Goal: Information Seeking & Learning: Check status

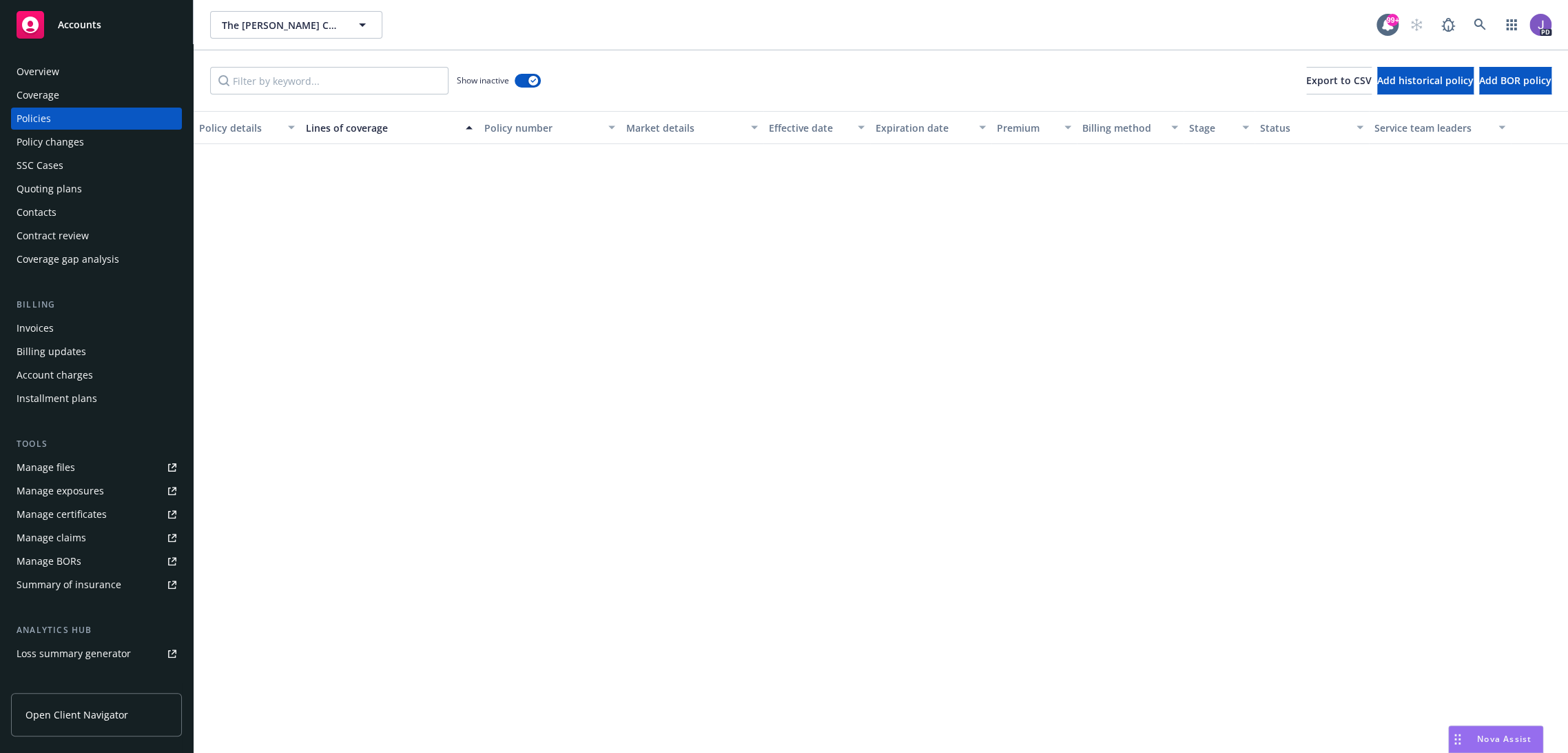
scroll to position [1687, 0]
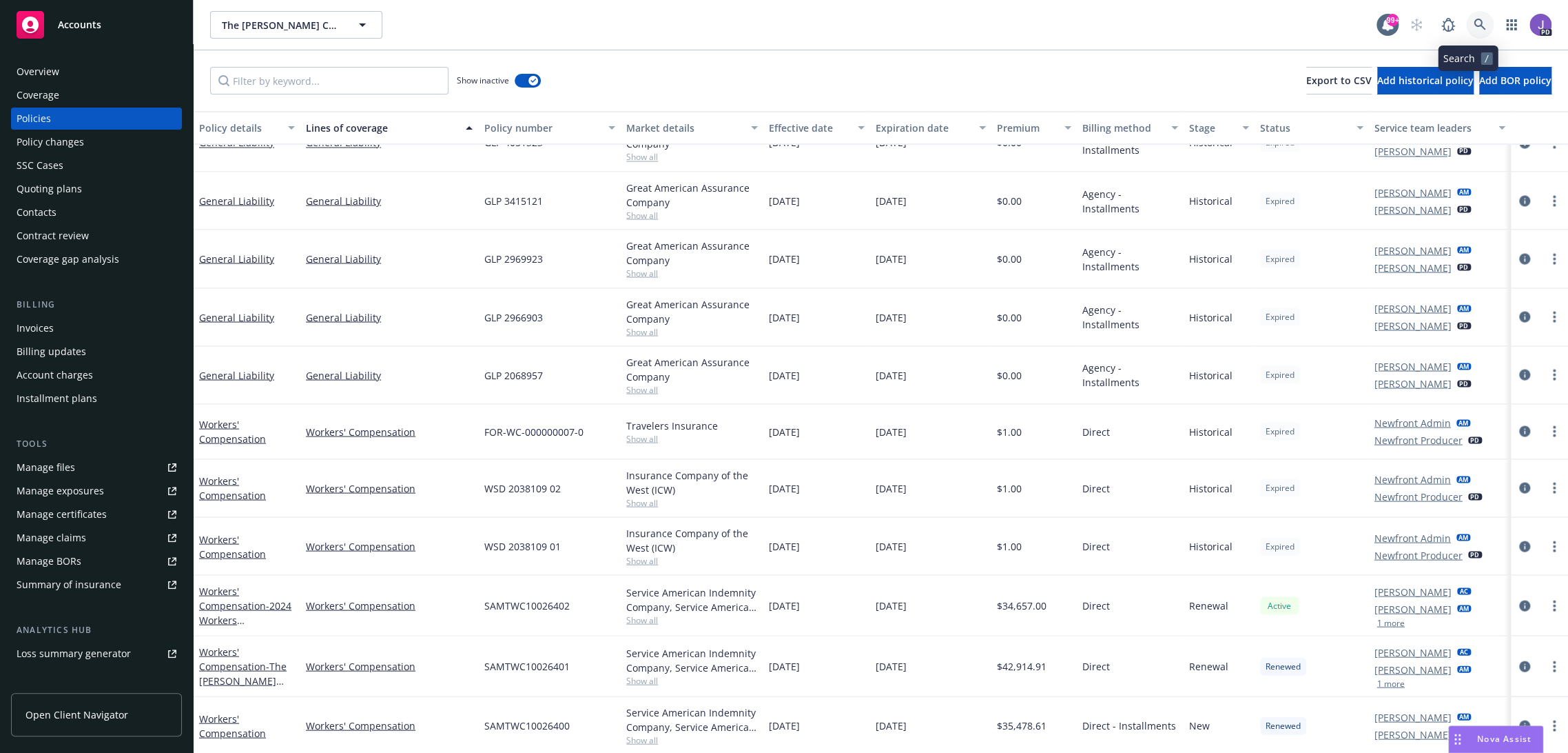
click at [1474, 26] on icon at bounding box center [1480, 25] width 12 height 12
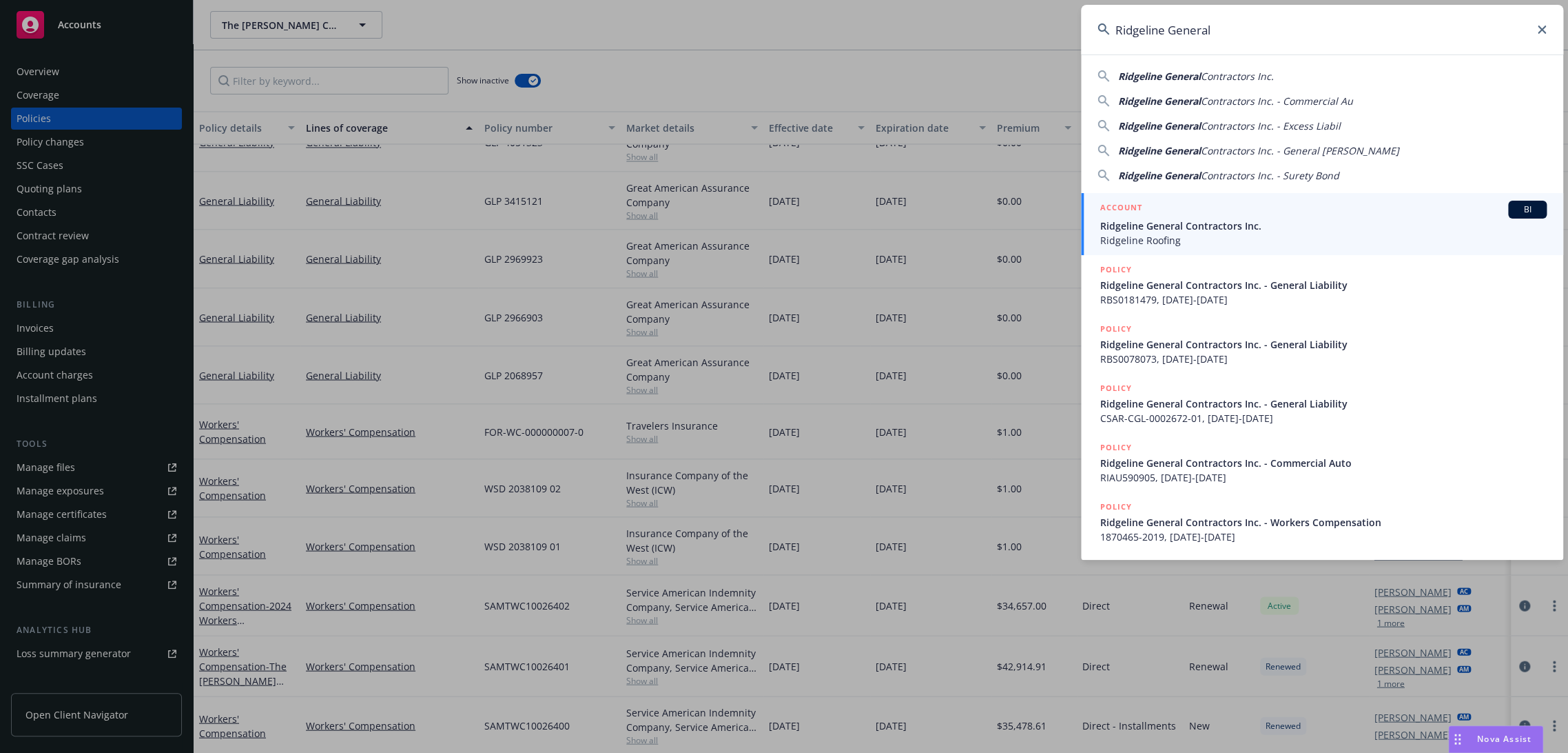
type input "Ridgeline General"
click at [1183, 231] on span "Ridgeline General Contractors Inc." at bounding box center [1323, 226] width 446 height 15
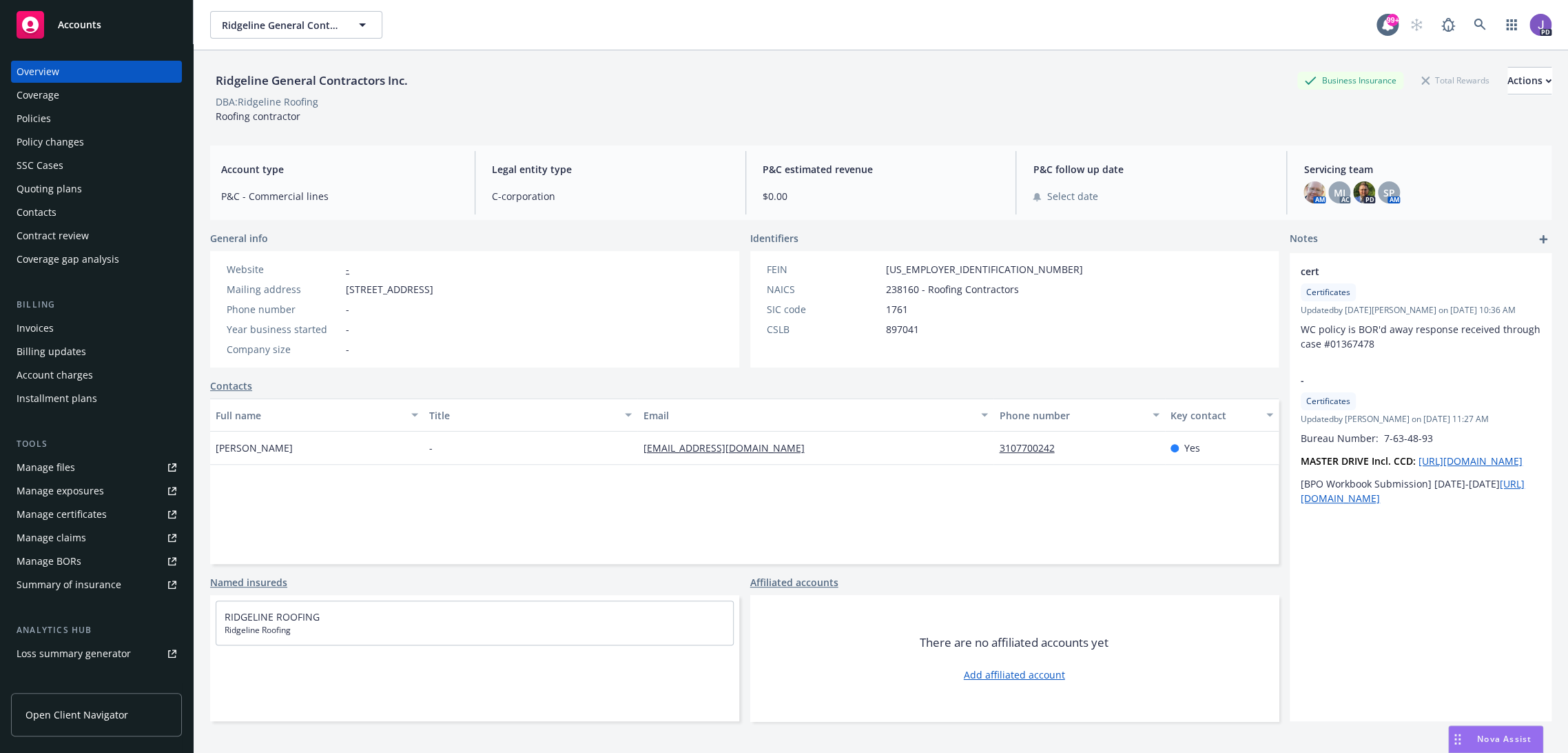
click at [74, 191] on div "Quoting plans" at bounding box center [49, 188] width 65 height 22
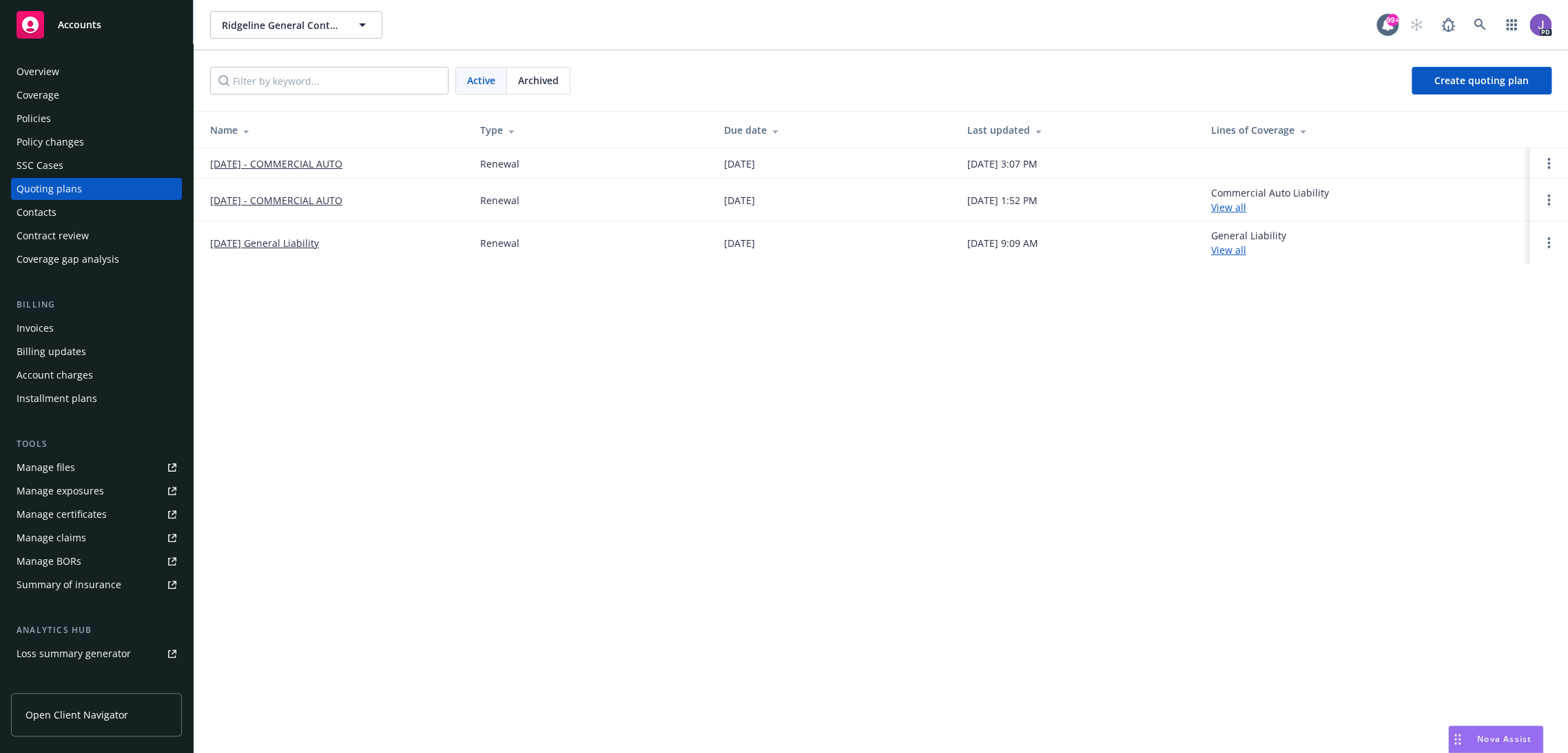
click at [64, 126] on div "Policies" at bounding box center [96, 118] width 159 height 22
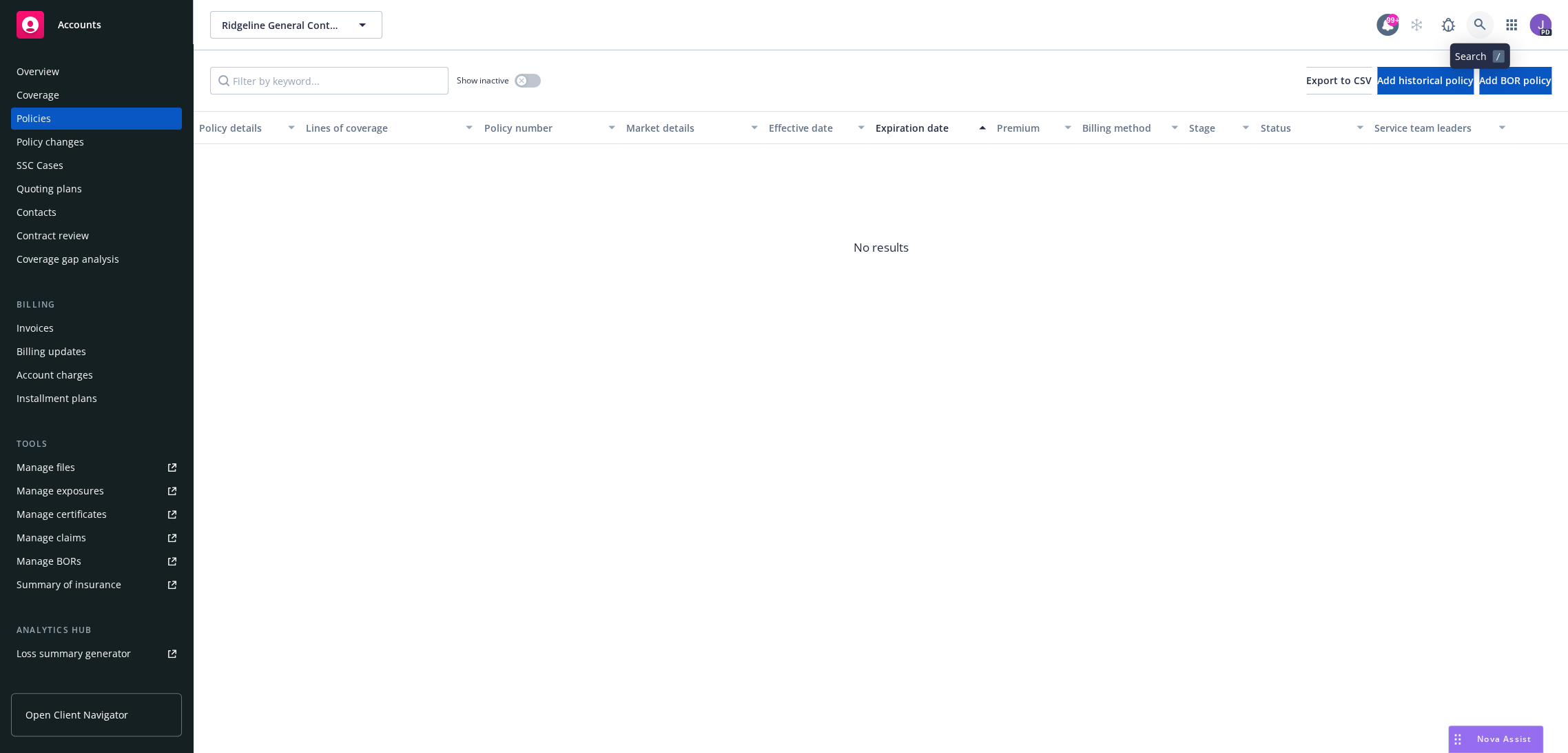
click at [1474, 22] on icon at bounding box center [1480, 25] width 12 height 12
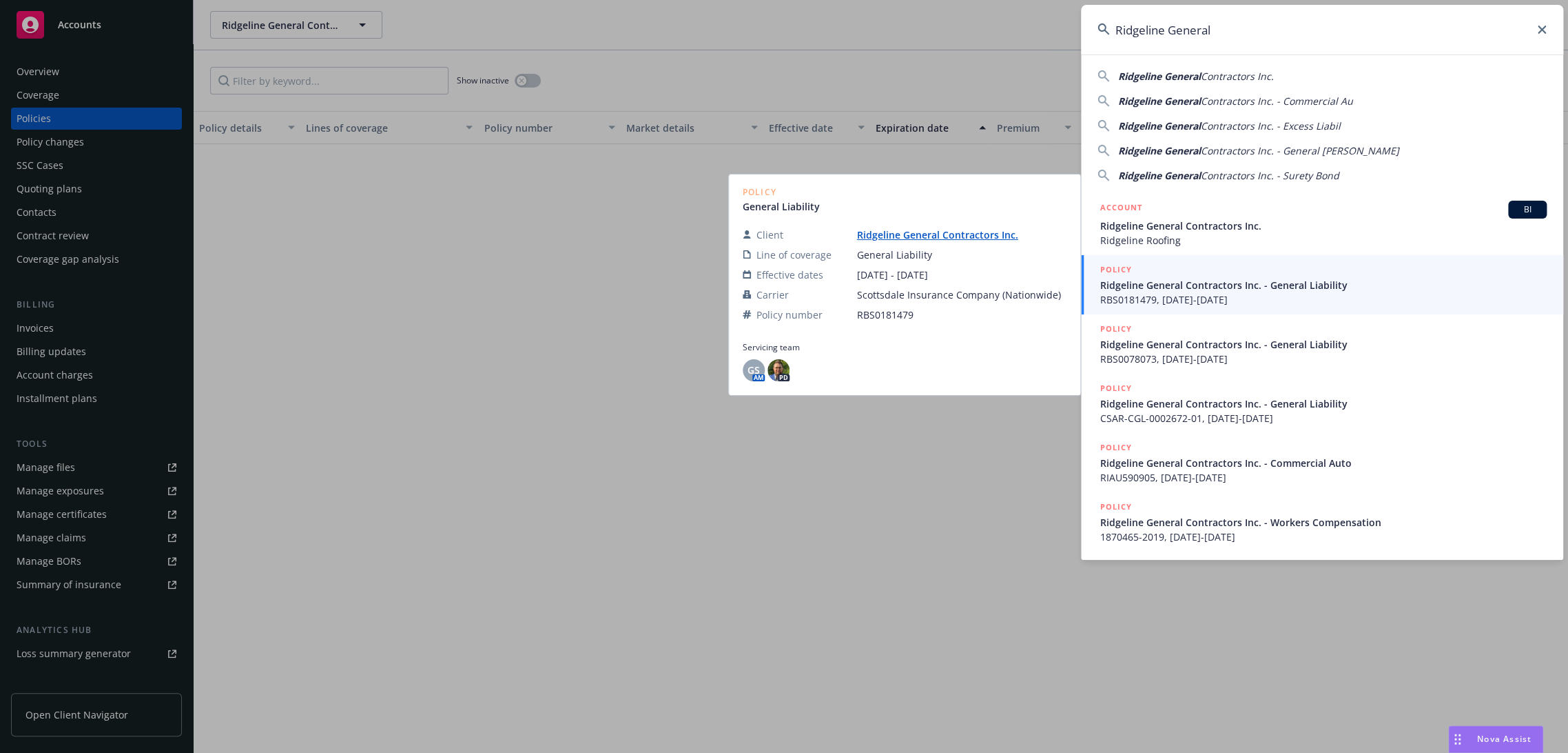
type input "Ridgeline General"
click at [1229, 291] on span "Ridgeline General Contractors Inc. - General Liability" at bounding box center [1323, 285] width 446 height 15
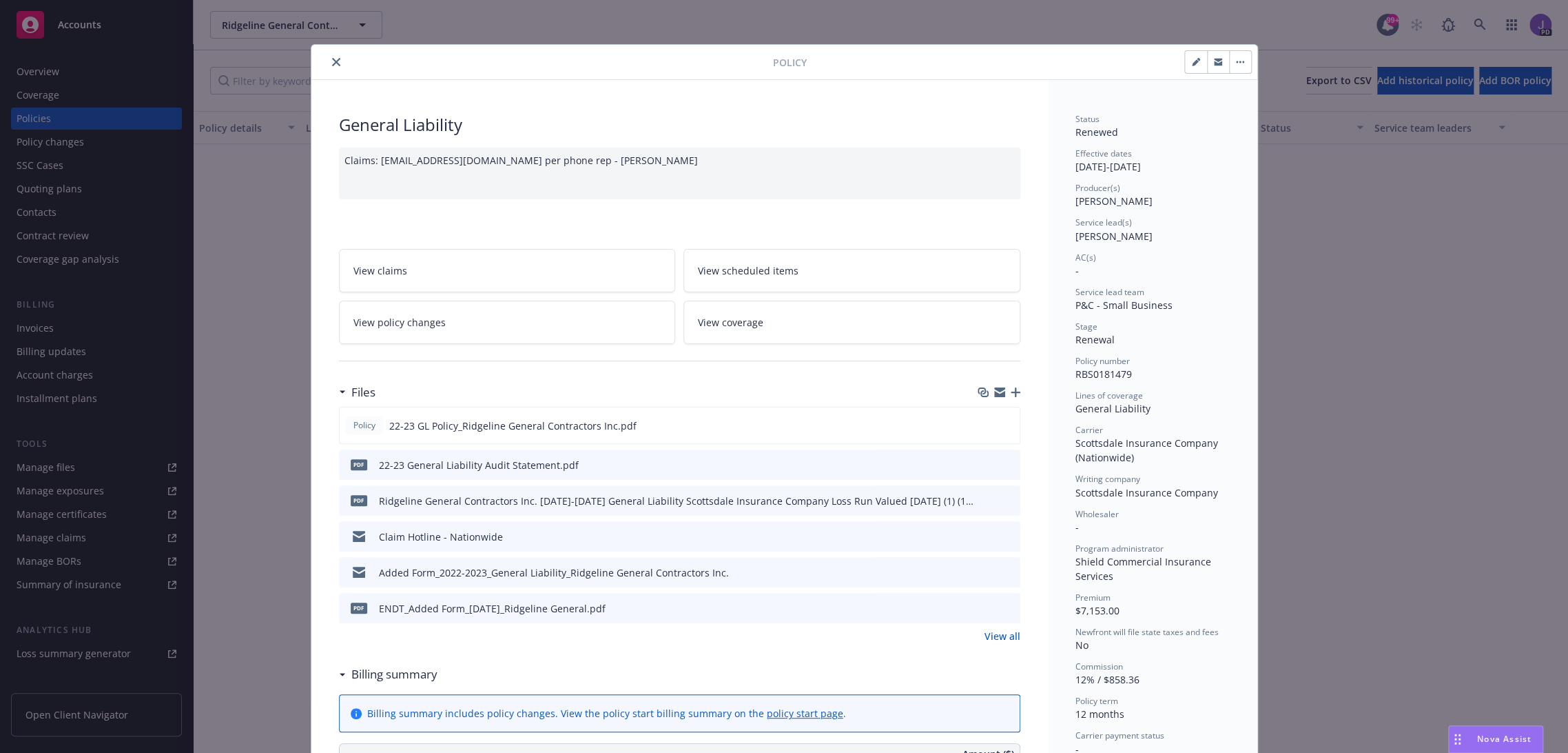
click at [332, 60] on icon "close" at bounding box center [336, 62] width 8 height 8
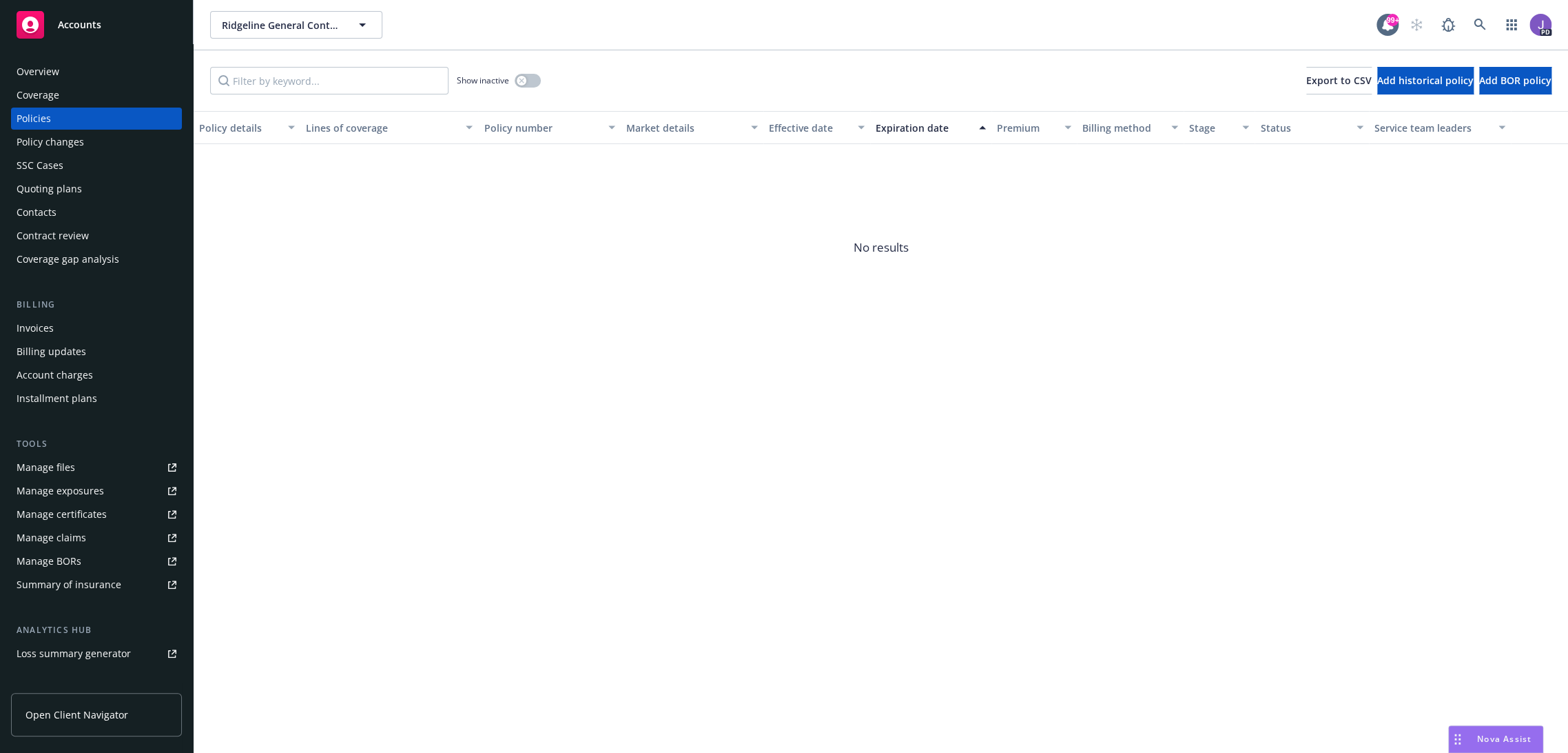
click at [67, 120] on div "Policies" at bounding box center [96, 118] width 159 height 22
click at [44, 147] on div "Policy changes" at bounding box center [50, 141] width 68 height 22
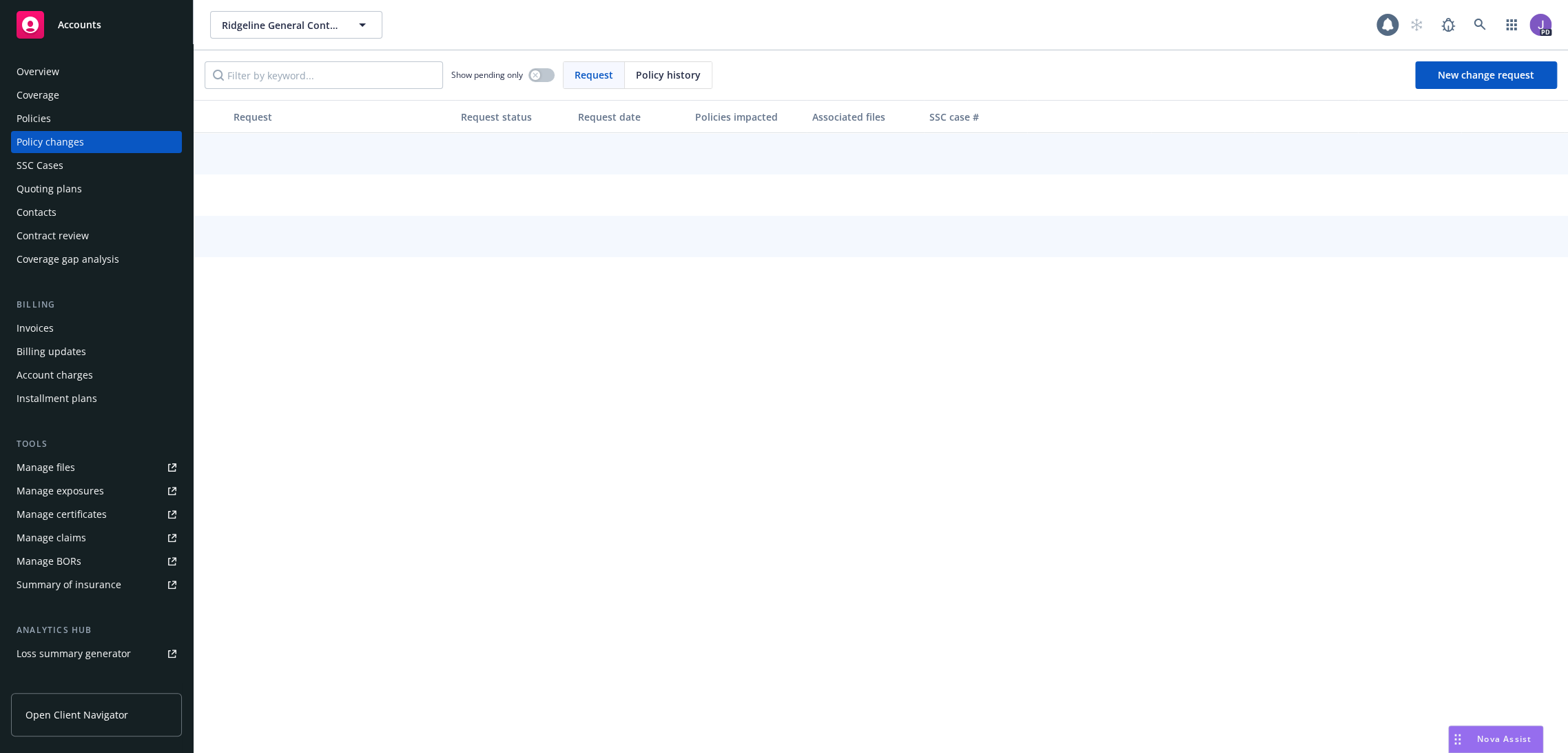
click at [45, 121] on div "Policies" at bounding box center [34, 118] width 35 height 22
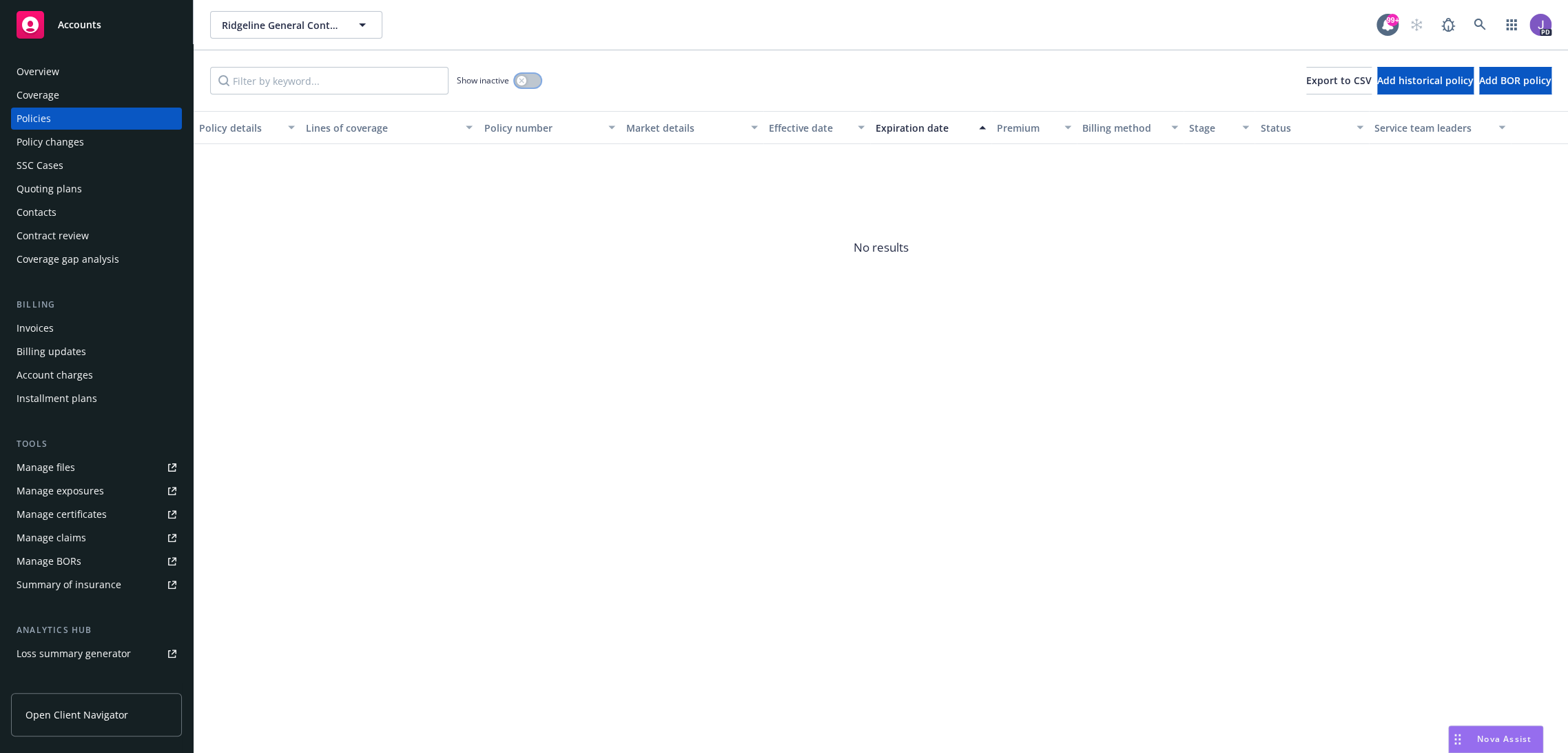
click at [529, 81] on button "button" at bounding box center [528, 80] width 26 height 14
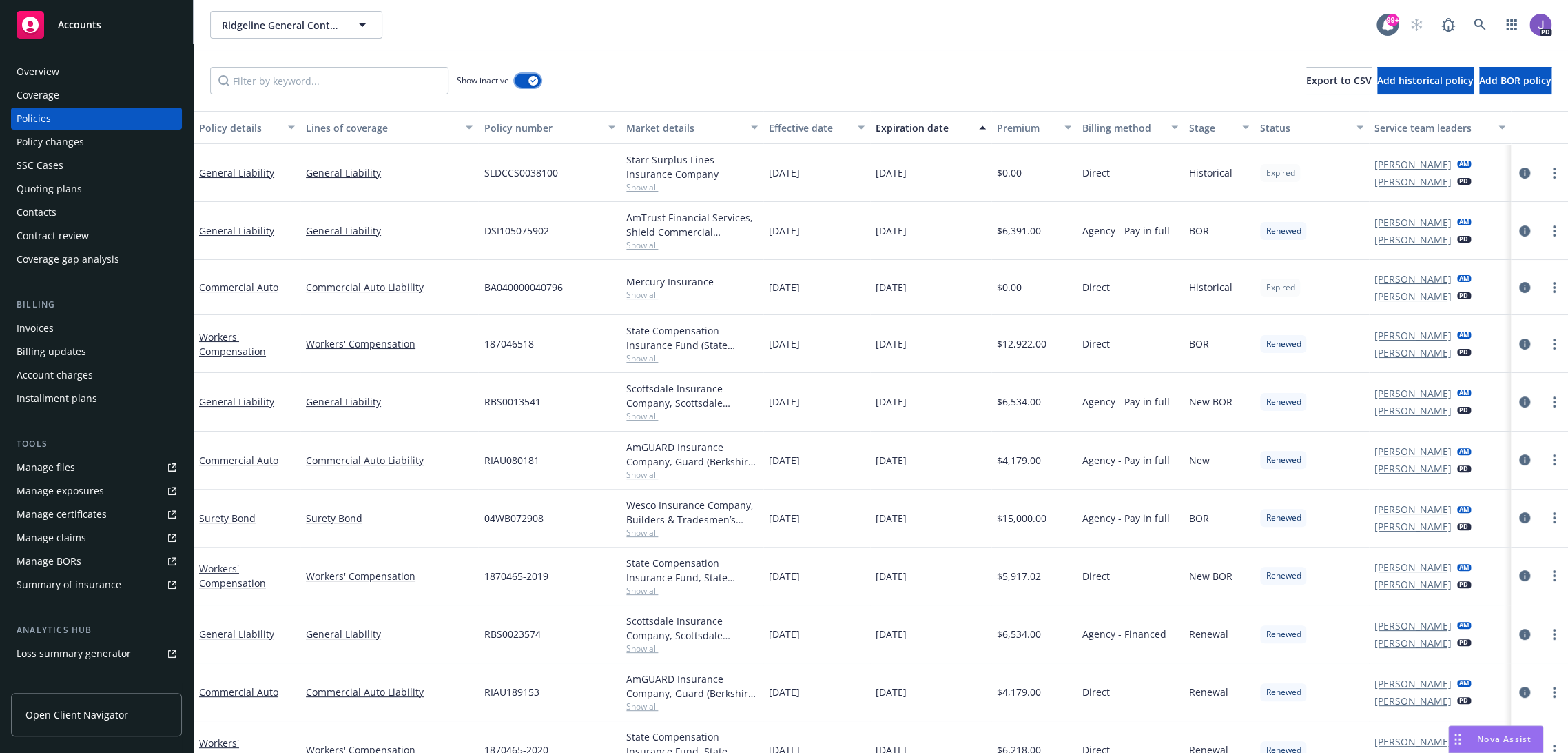
scroll to position [77, 0]
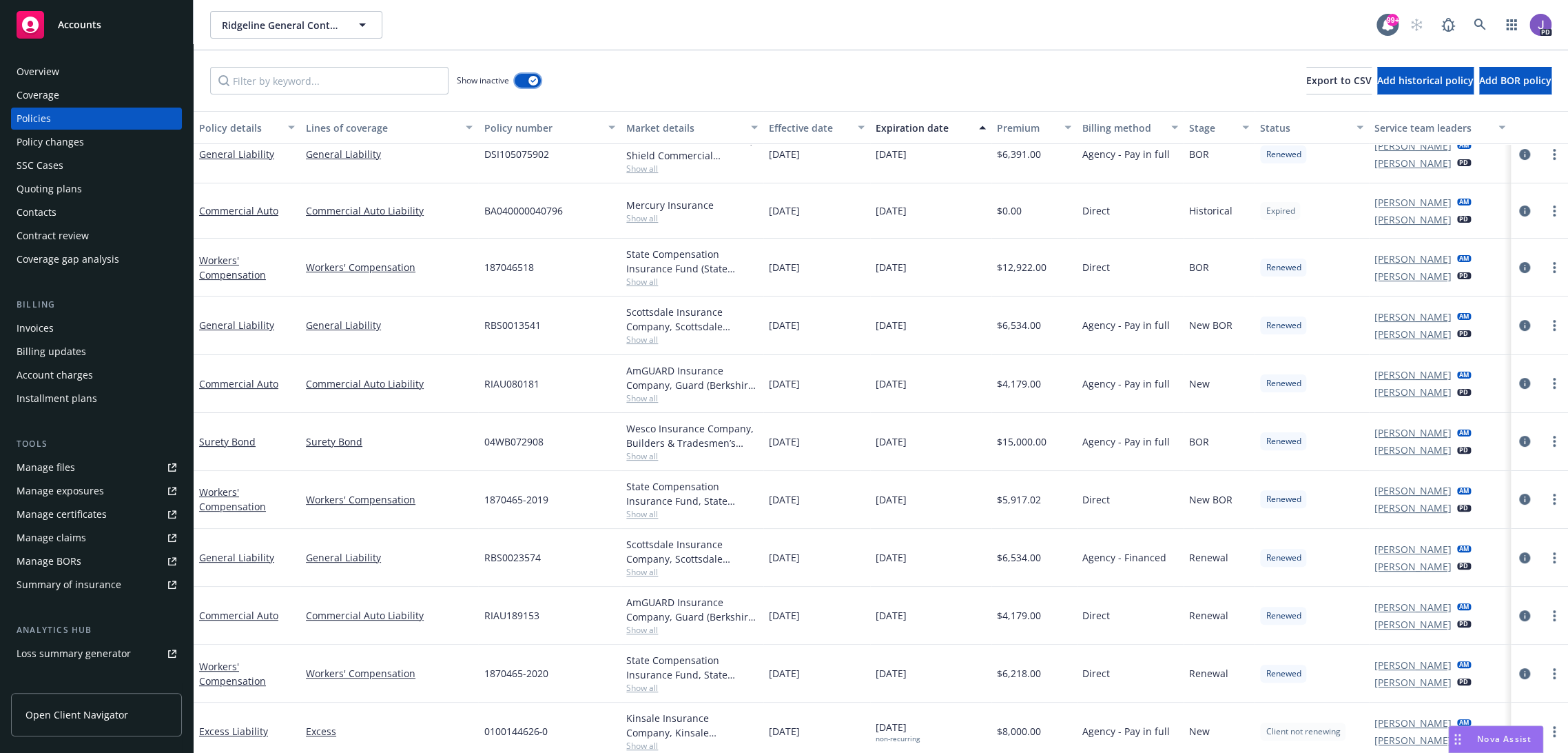
click at [529, 77] on button "button" at bounding box center [528, 80] width 26 height 14
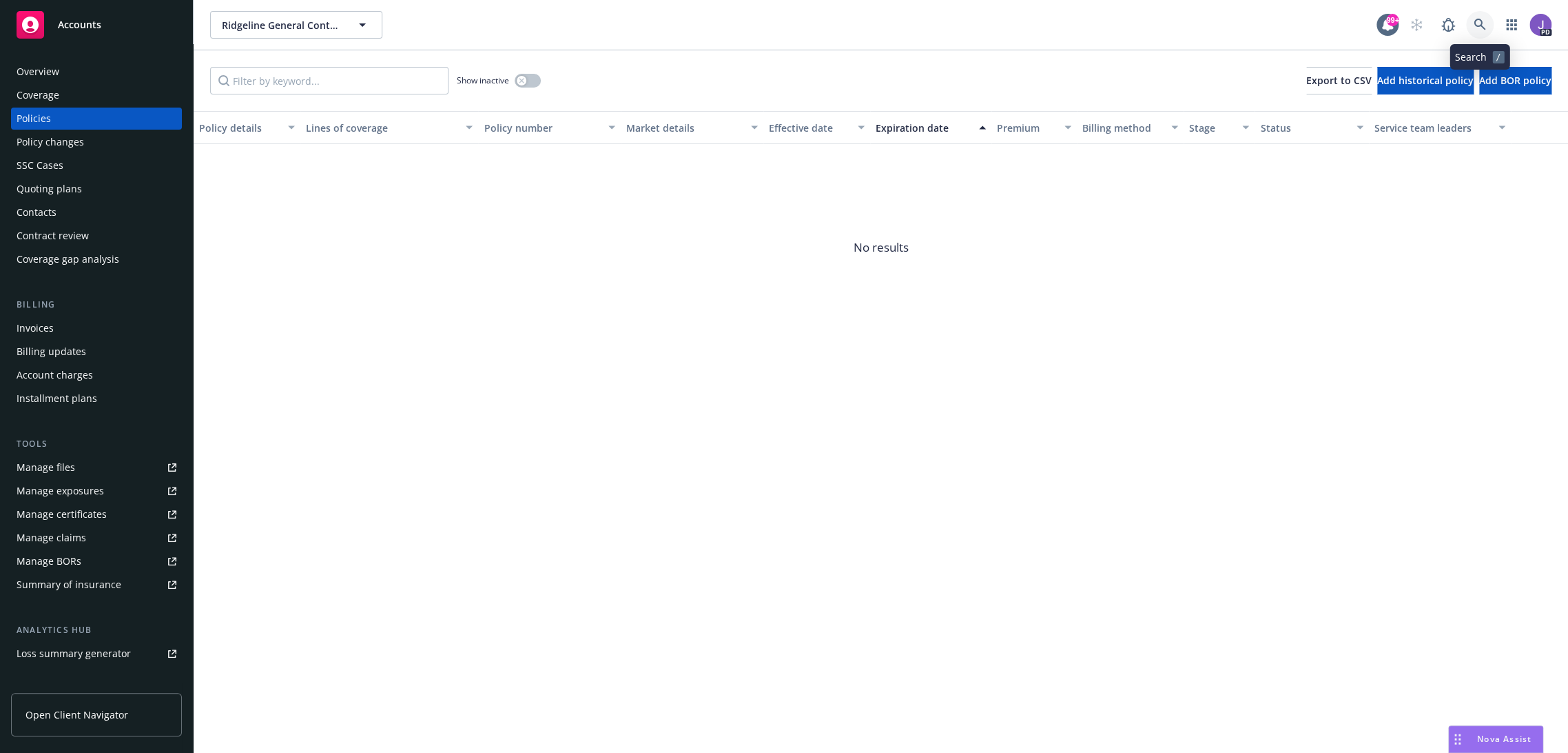
click at [1477, 20] on icon at bounding box center [1480, 25] width 12 height 12
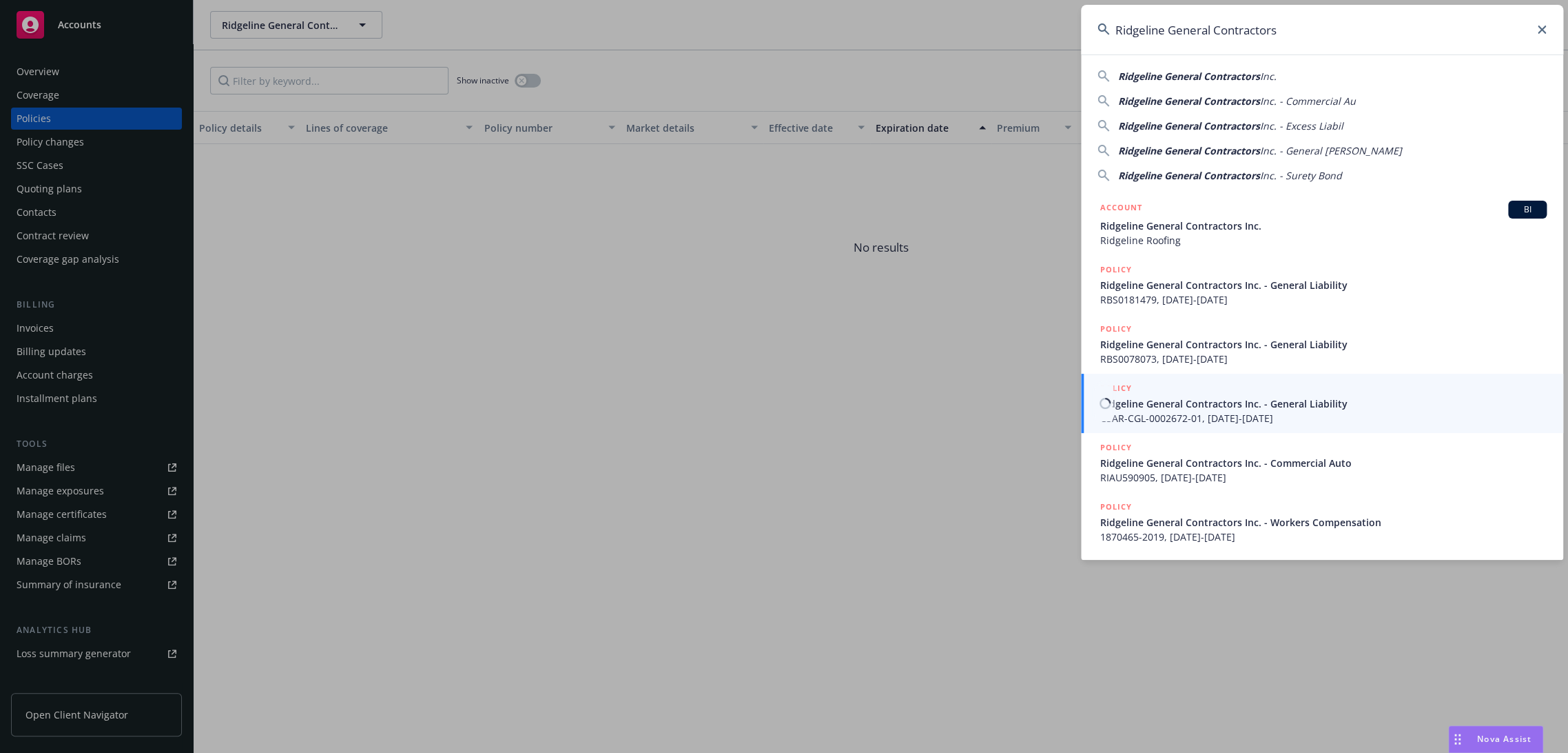
type input "Ridgeline General Contractors"
click at [1143, 412] on span "CSAR-CGL-0002672-01, 11/03/2023-11/03/2024" at bounding box center [1323, 418] width 446 height 15
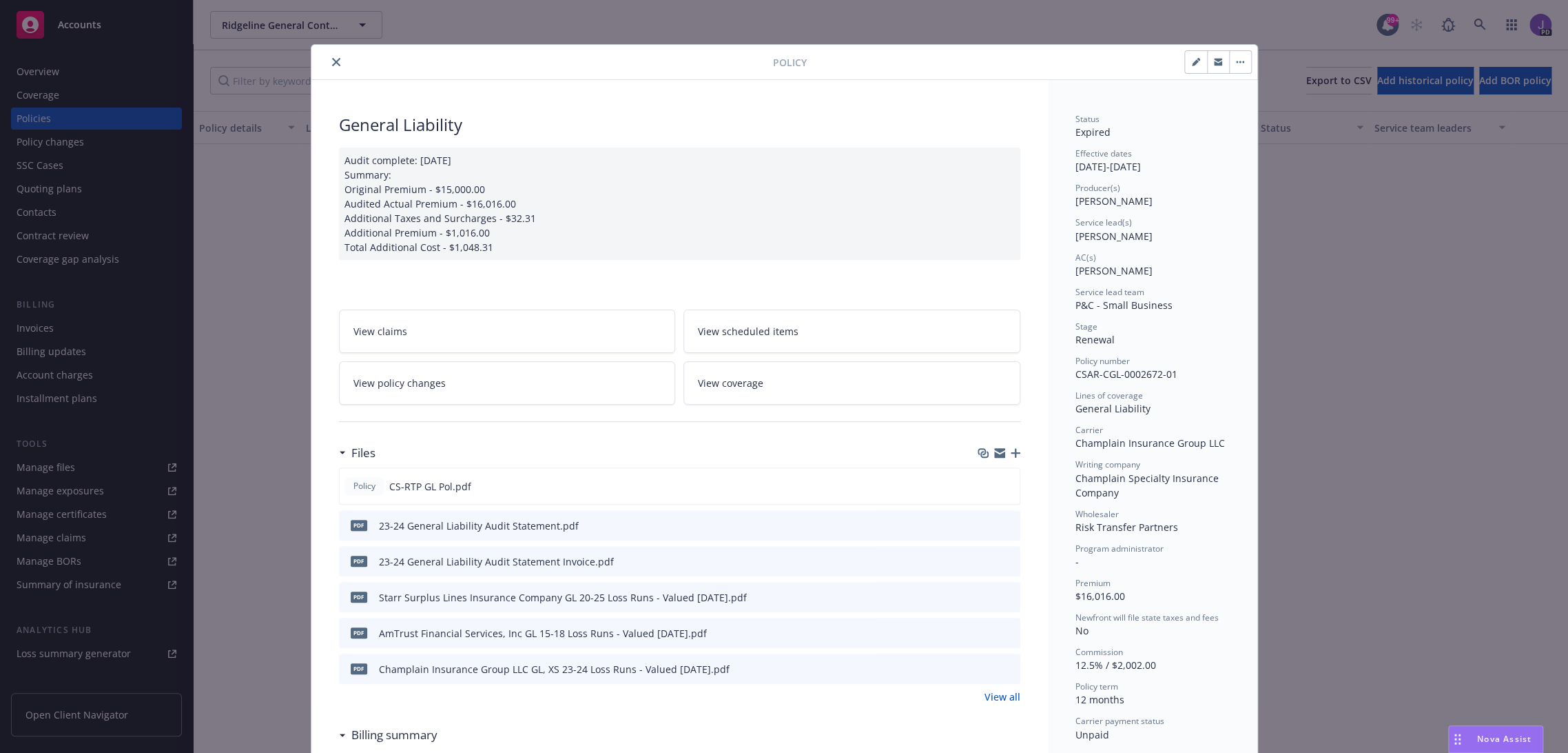
click at [332, 61] on icon "close" at bounding box center [336, 62] width 8 height 8
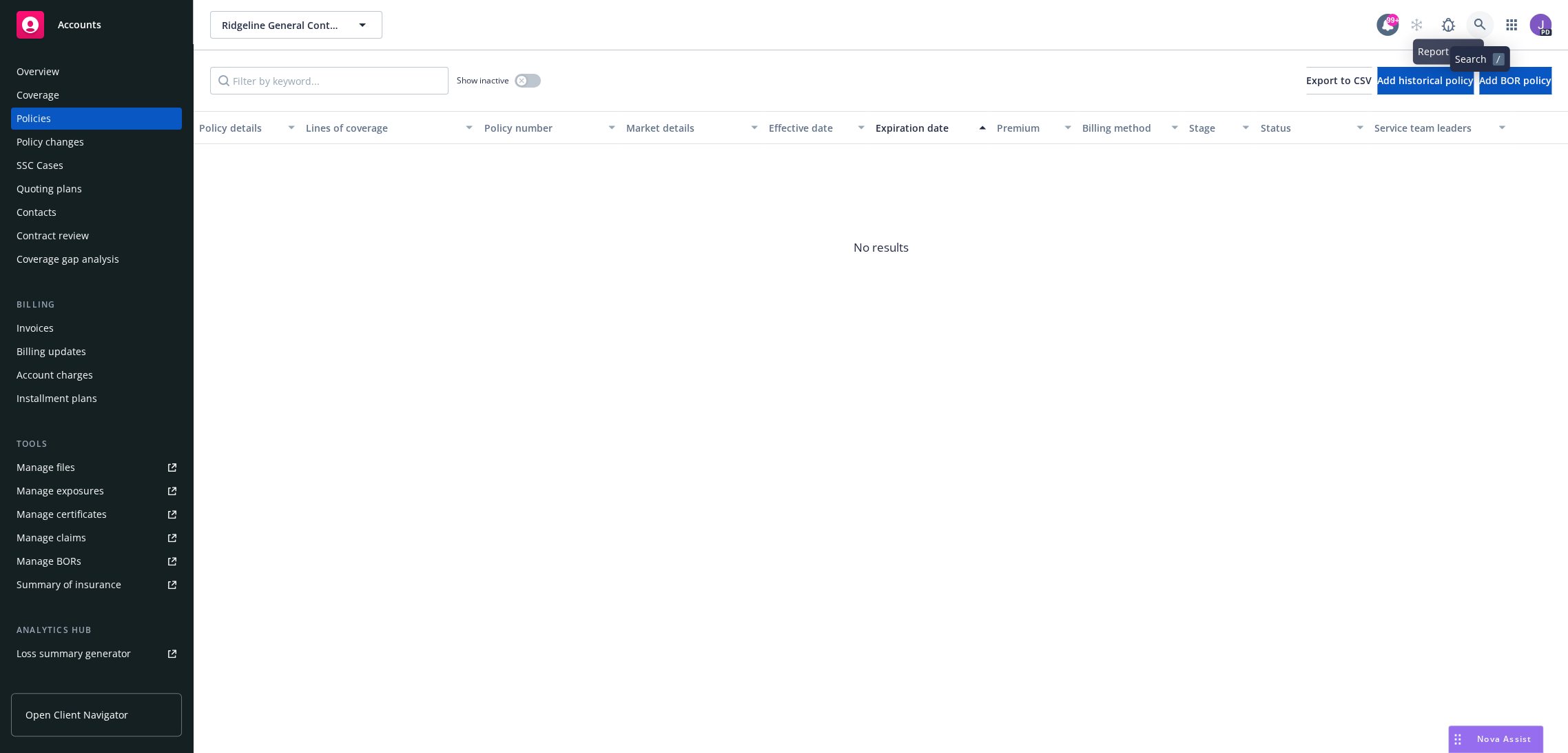
click at [1480, 19] on icon at bounding box center [1480, 25] width 12 height 12
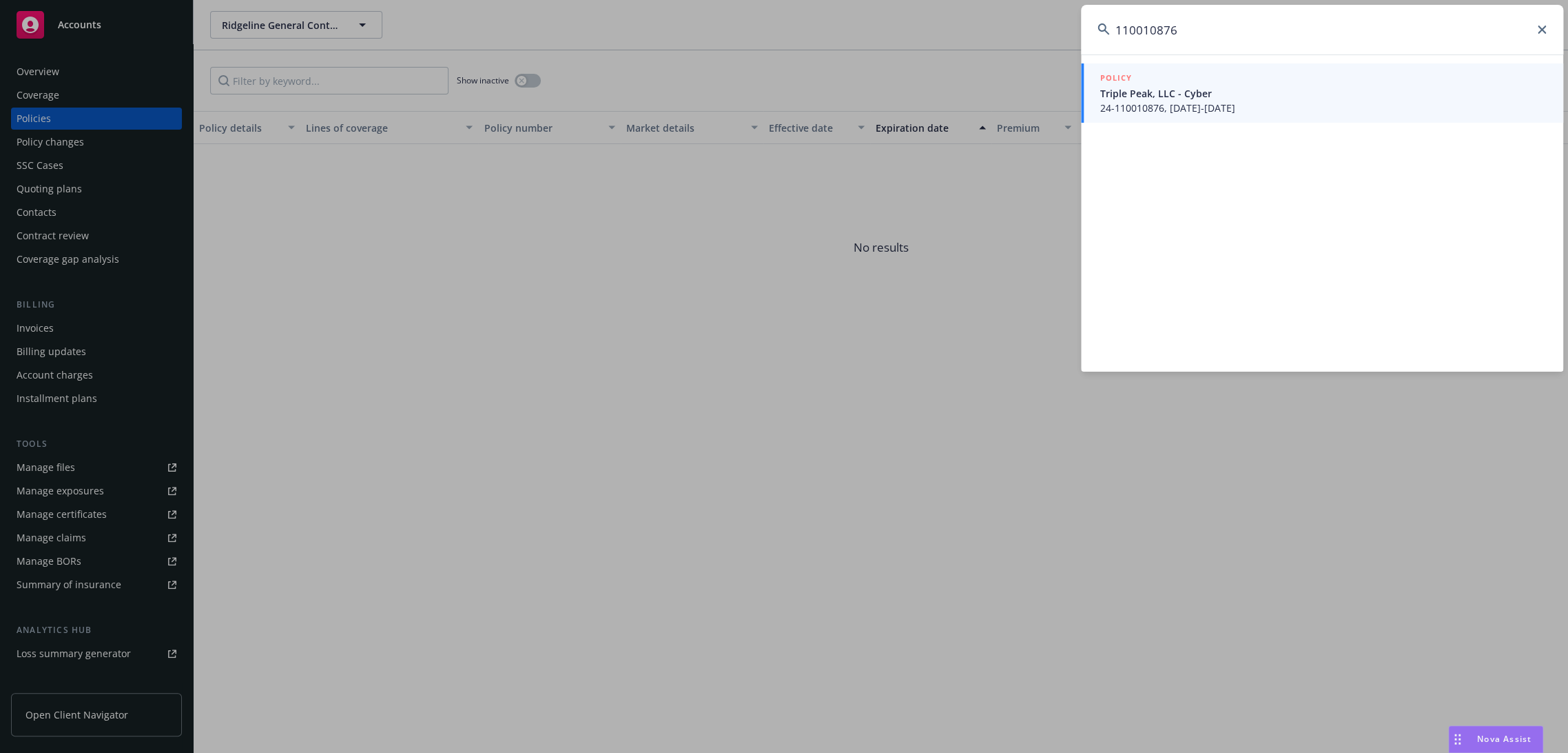
type input "110010876"
click at [1243, 93] on span "Triple Peak, LLC - Cyber" at bounding box center [1323, 93] width 446 height 15
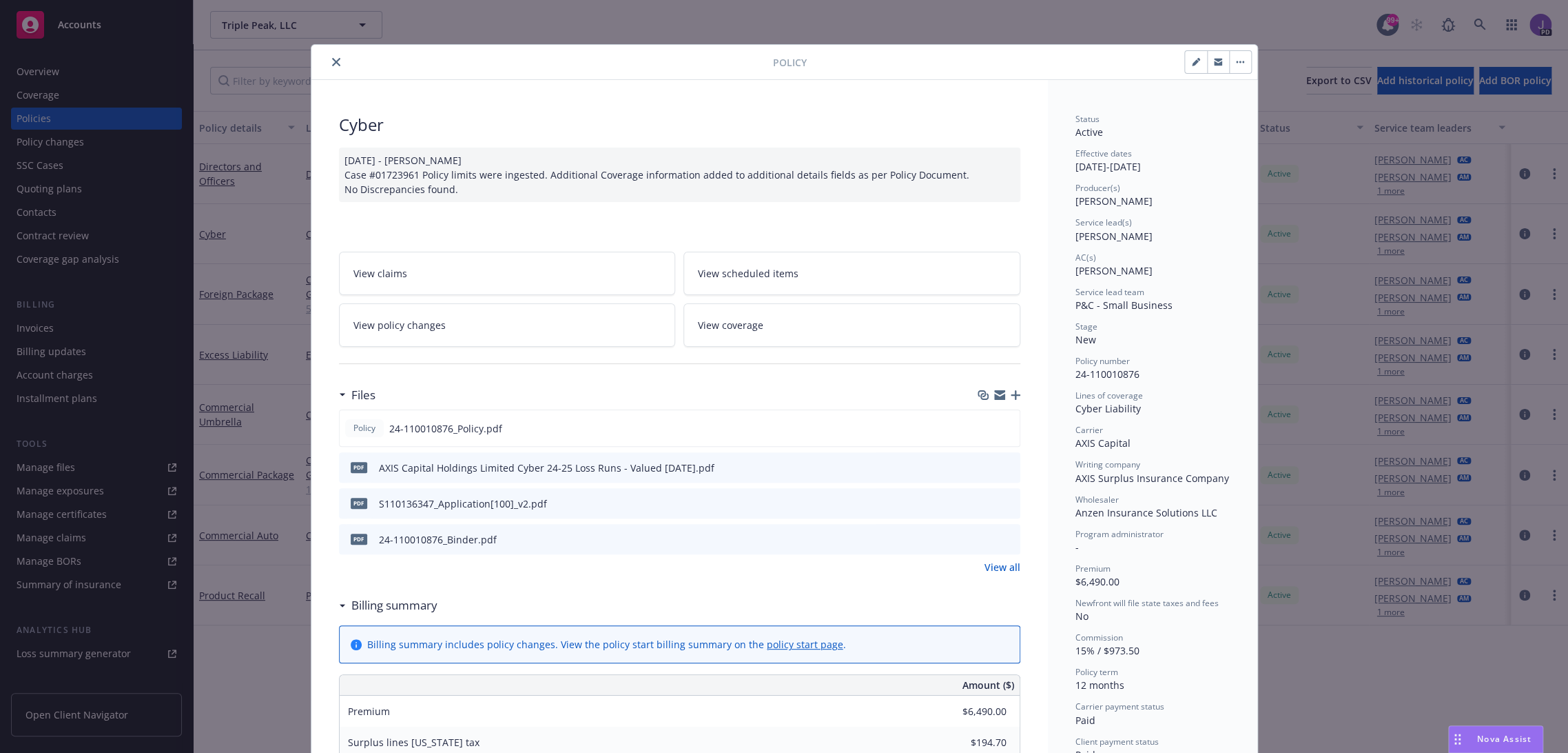
click at [332, 60] on icon "close" at bounding box center [336, 62] width 8 height 8
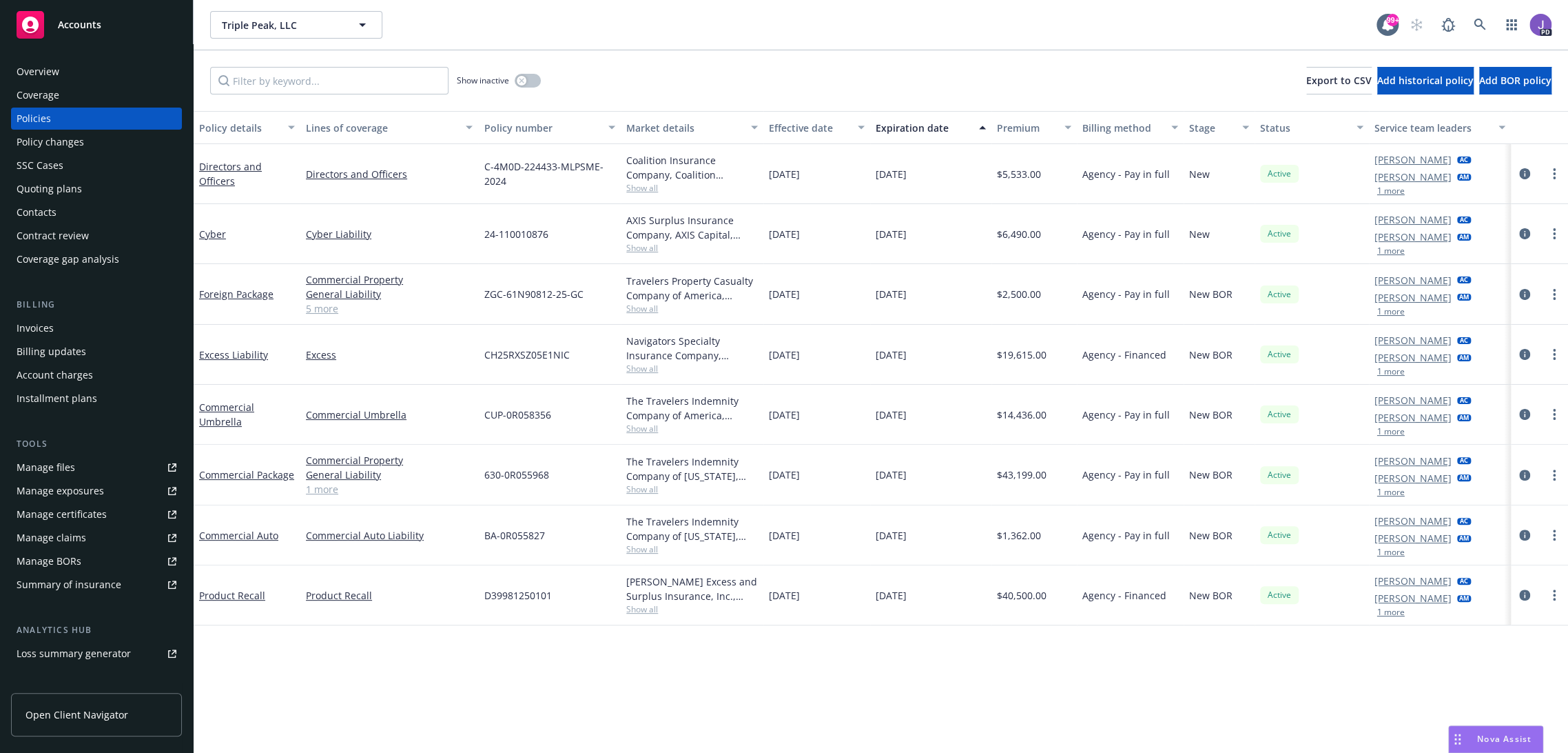
click at [63, 193] on div "Quoting plans" at bounding box center [49, 188] width 65 height 22
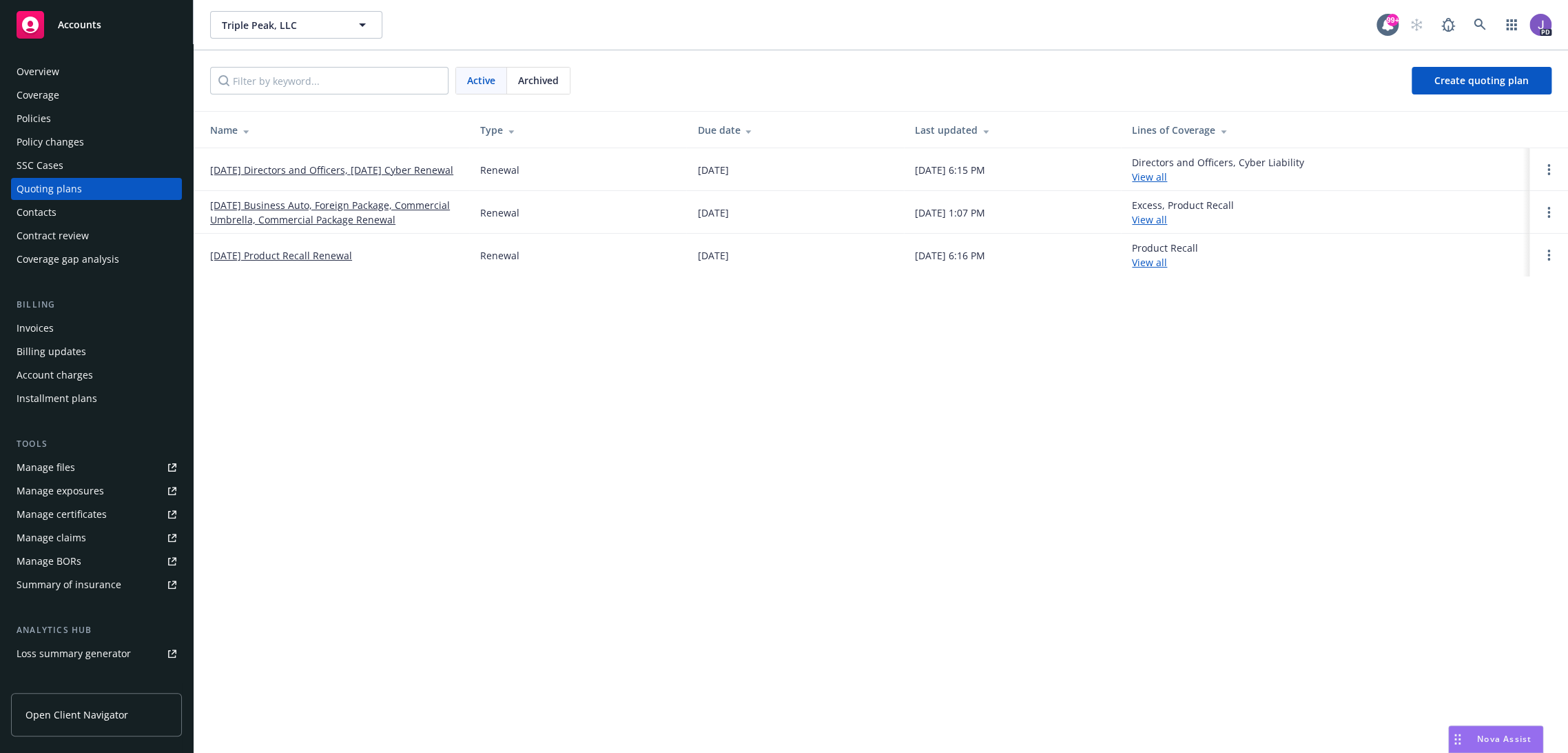
click at [351, 163] on link "10/22/25 Directors and Officers, 10/31/25 Cyber Renewal" at bounding box center [331, 170] width 243 height 15
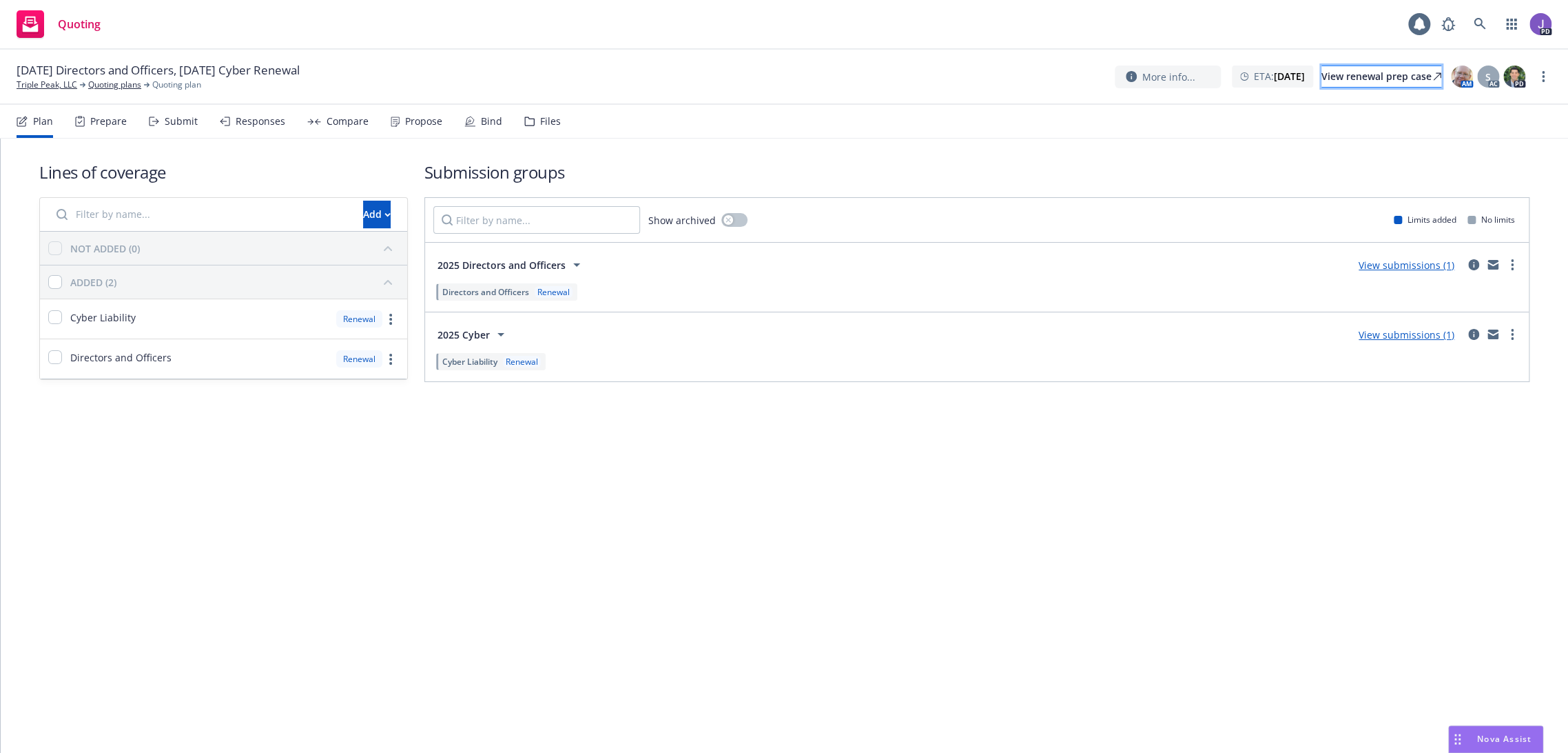
click at [1323, 72] on div "View renewal prep case" at bounding box center [1380, 76] width 120 height 21
click at [1479, 23] on icon at bounding box center [1480, 24] width 12 height 12
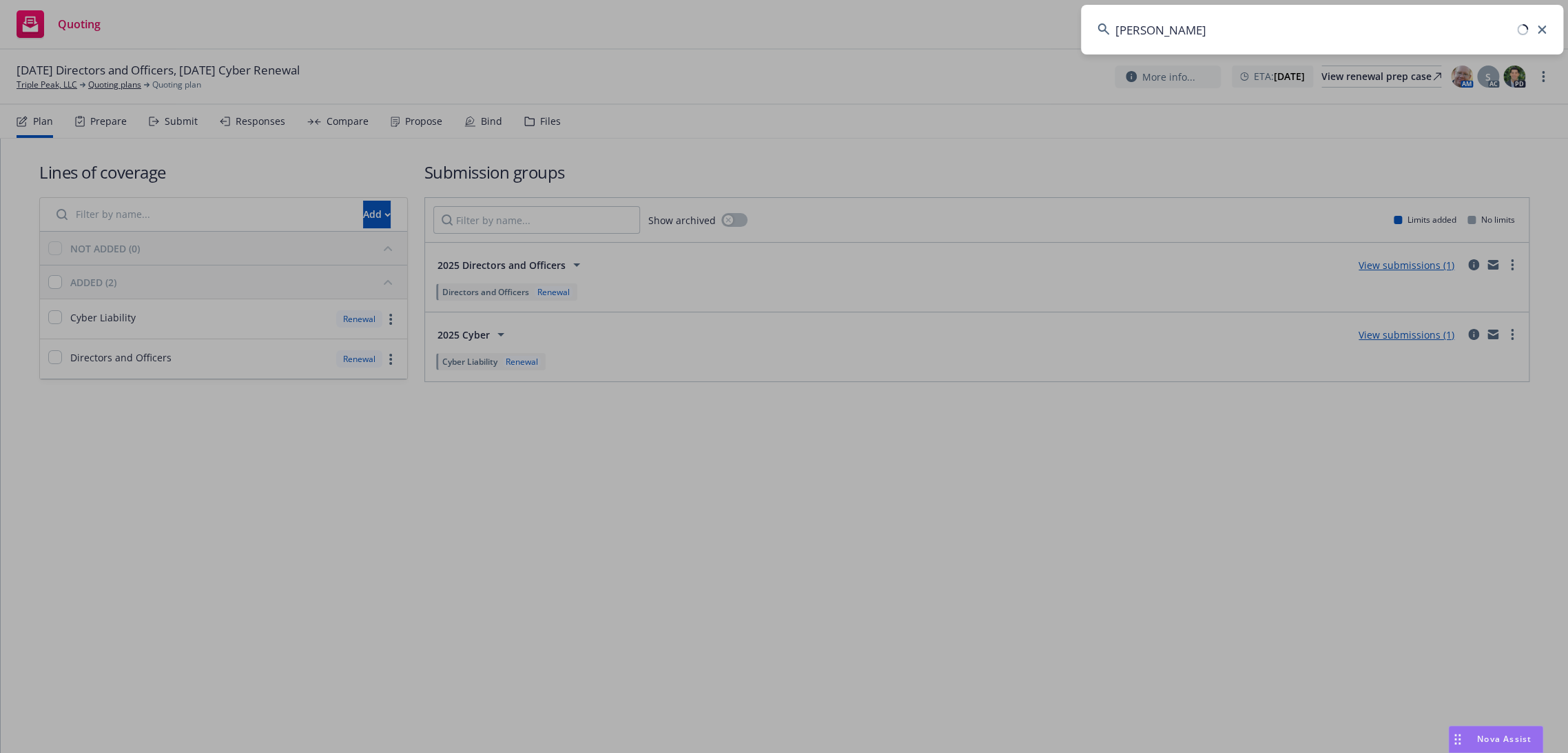
type input "ralph hernan"
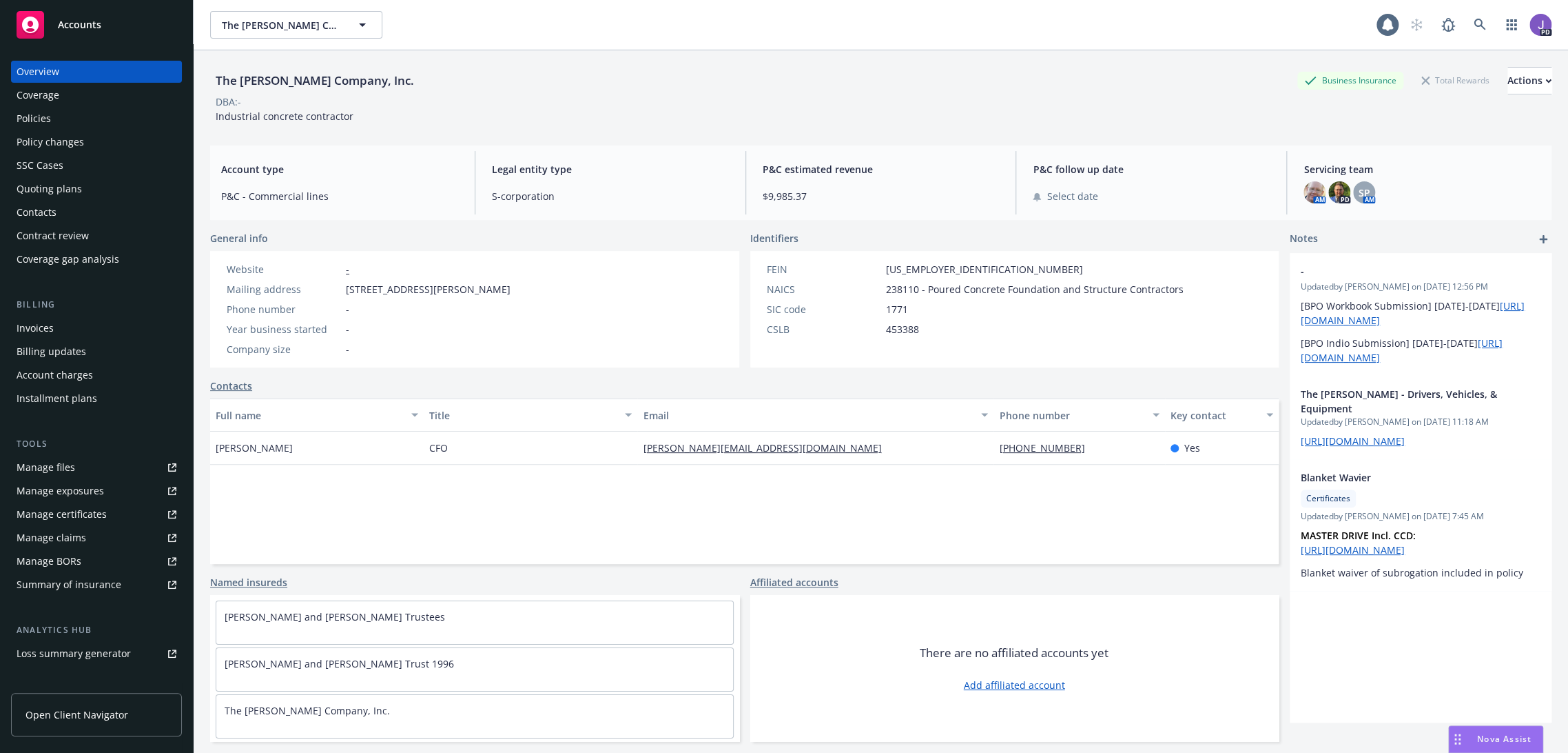
click at [53, 125] on div "Policies" at bounding box center [96, 118] width 159 height 22
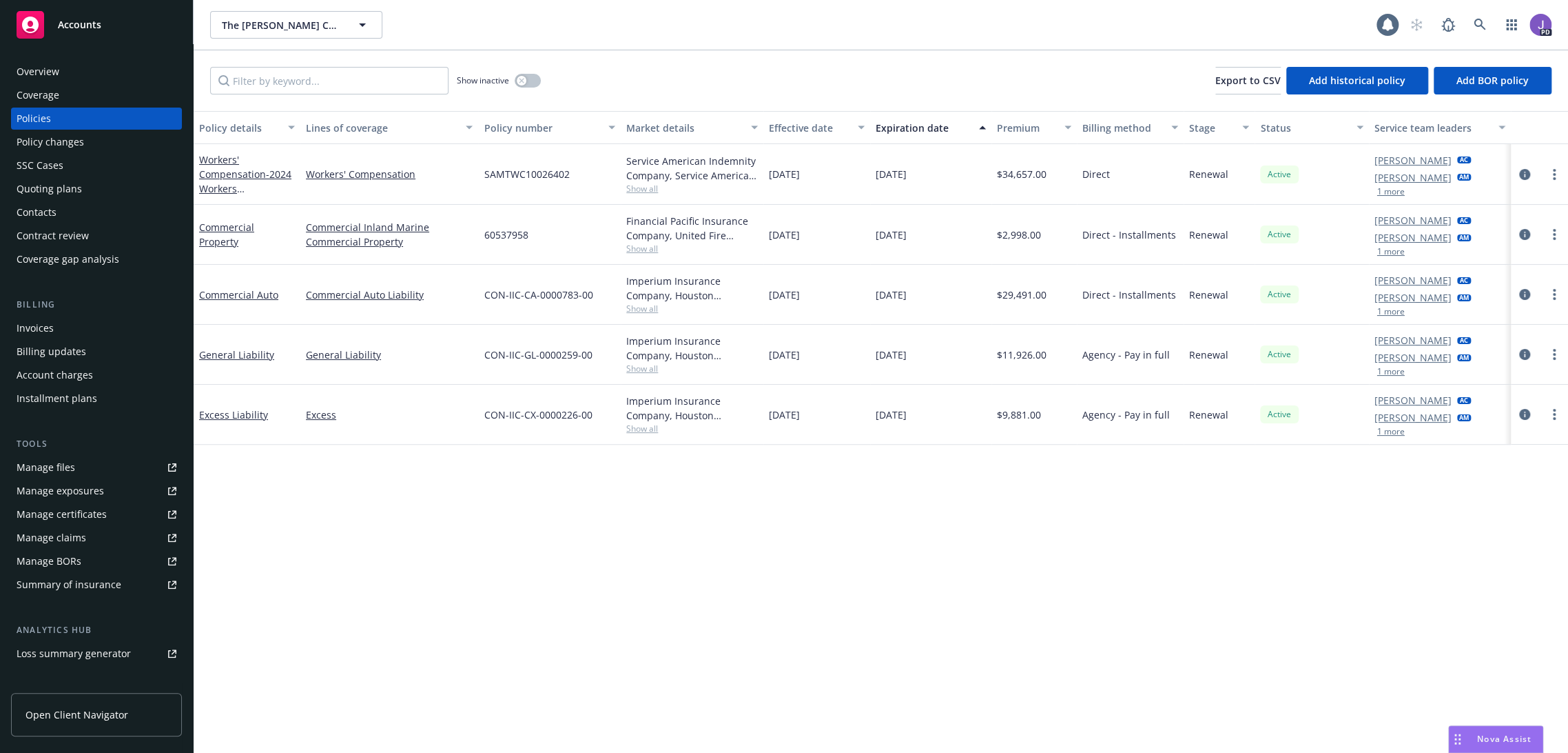
click at [56, 192] on div "Quoting plans" at bounding box center [49, 188] width 65 height 22
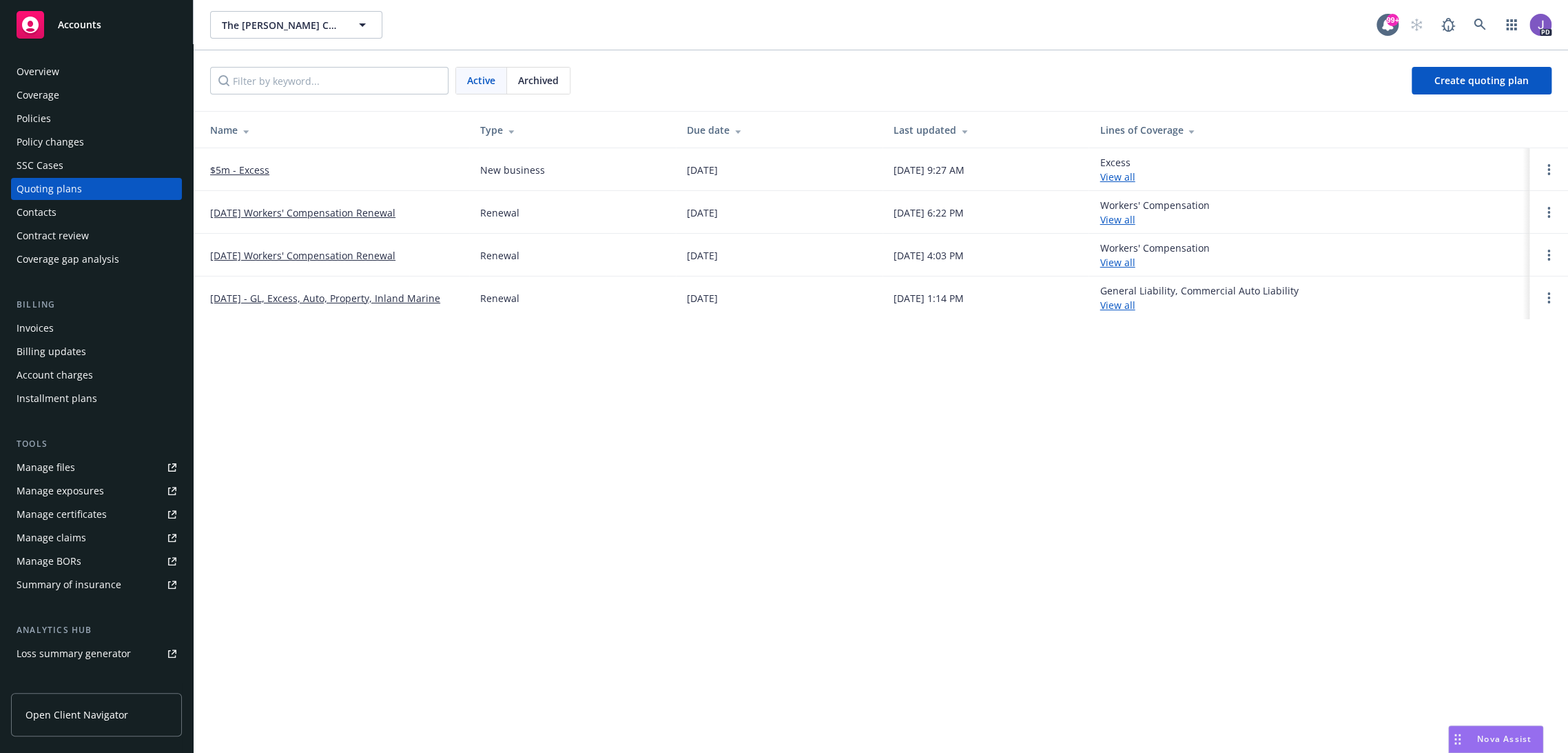
click at [320, 214] on link "[DATE] Workers' Compensation Renewal" at bounding box center [302, 212] width 185 height 15
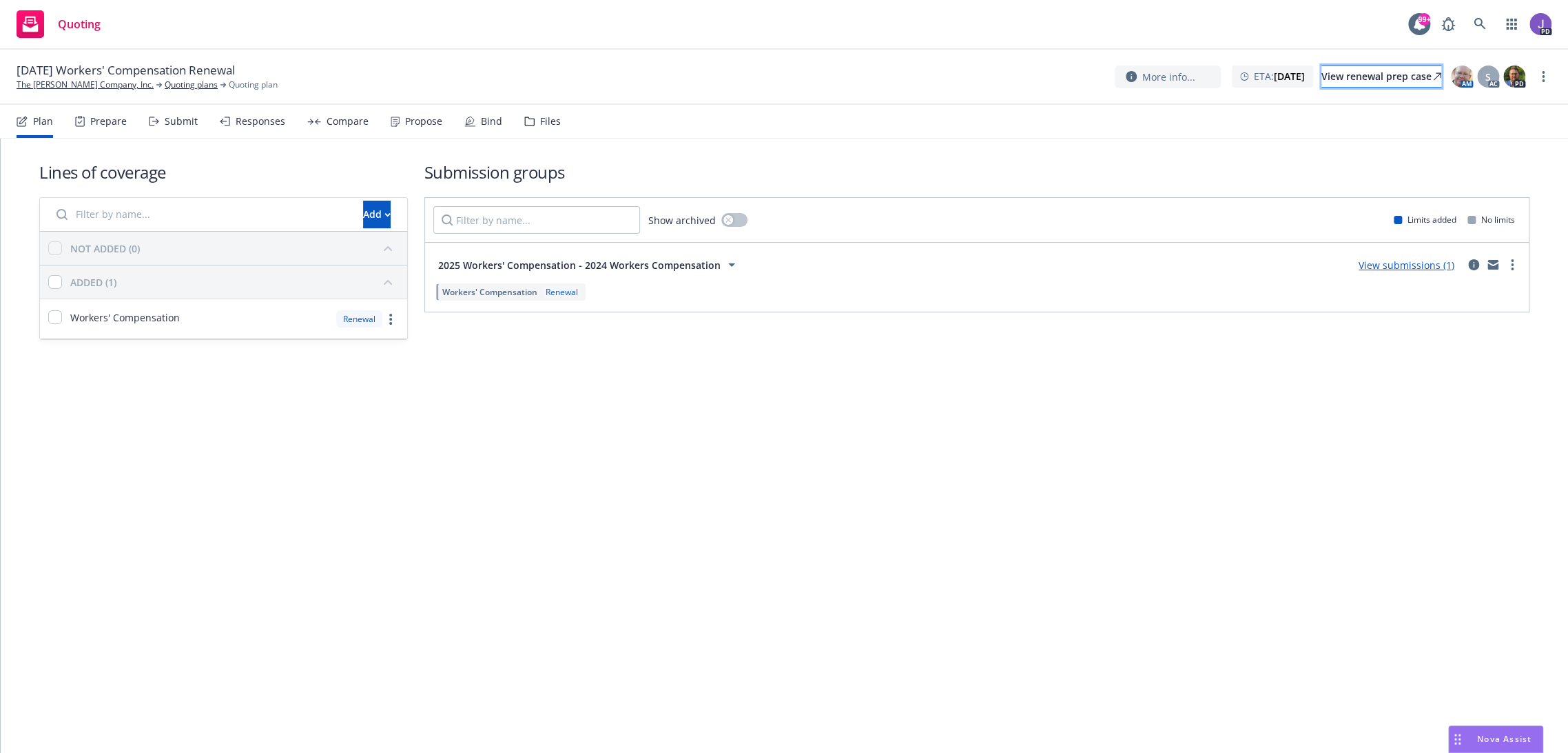
click at [1321, 76] on link "View renewal prep case" at bounding box center [1380, 76] width 120 height 22
click at [1482, 15] on link at bounding box center [1479, 24] width 27 height 27
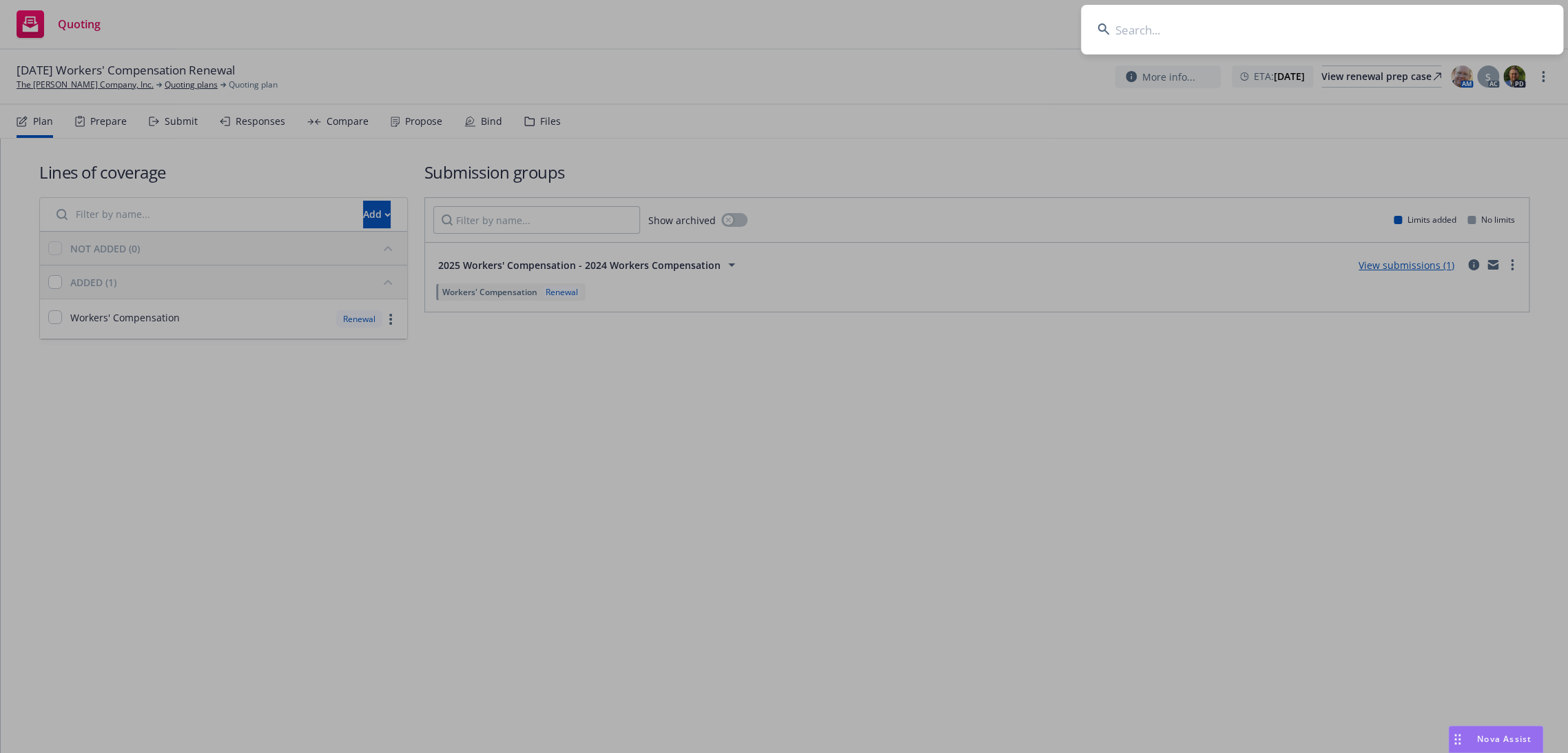
type input "chanelle@amrci.com"
